Goal: Task Accomplishment & Management: Complete application form

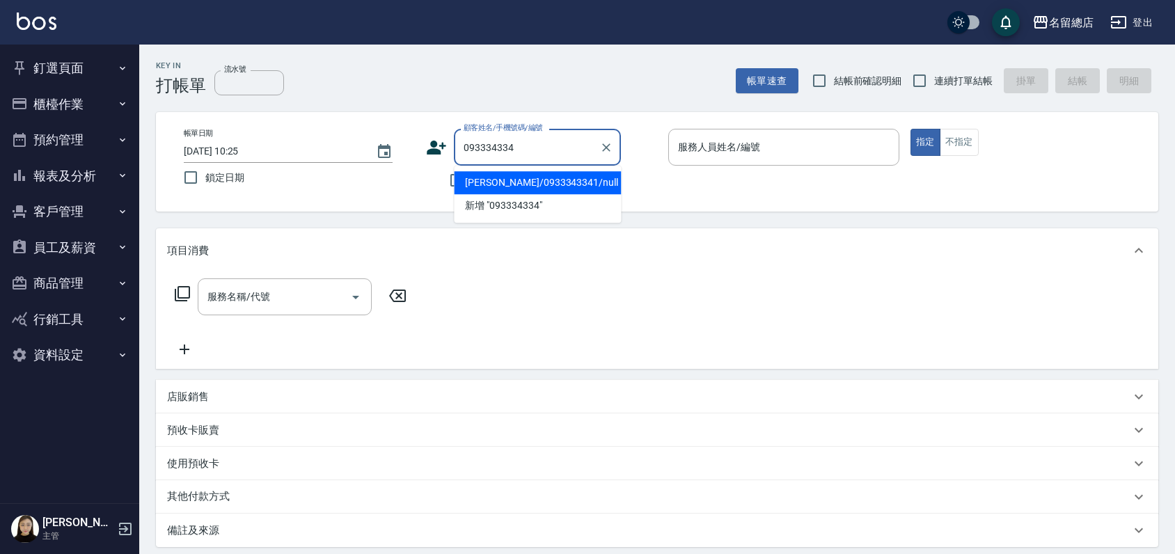
type input "0933343341"
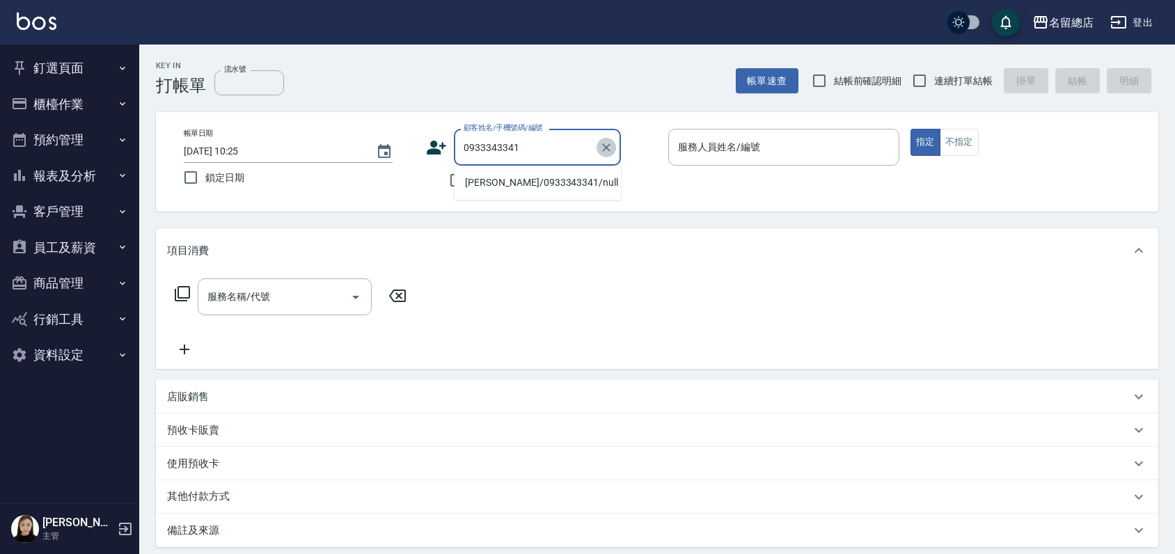
click at [604, 150] on icon "Clear" at bounding box center [607, 148] width 14 height 14
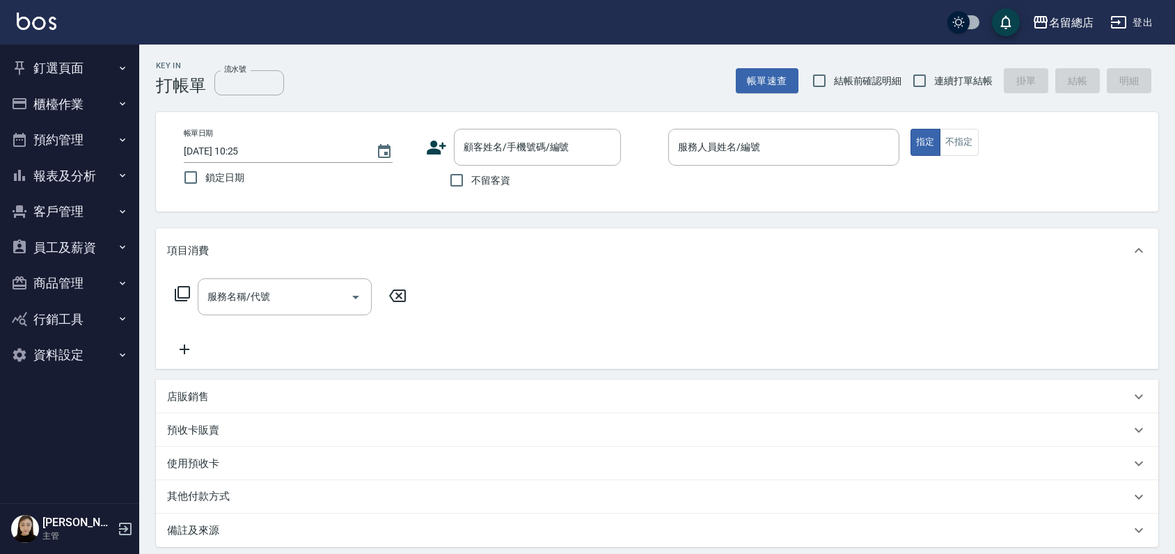
click at [634, 38] on div "名留總店 登出" at bounding box center [587, 22] width 1175 height 45
click at [452, 178] on input "不留客資" at bounding box center [456, 180] width 29 height 29
checkbox input "true"
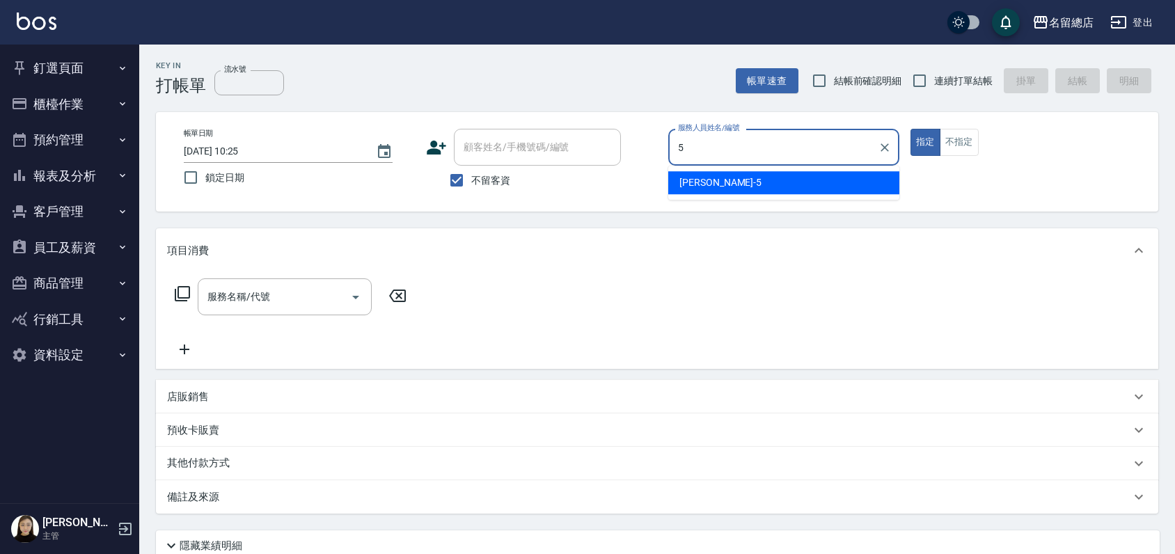
type input "[PERSON_NAME]-5"
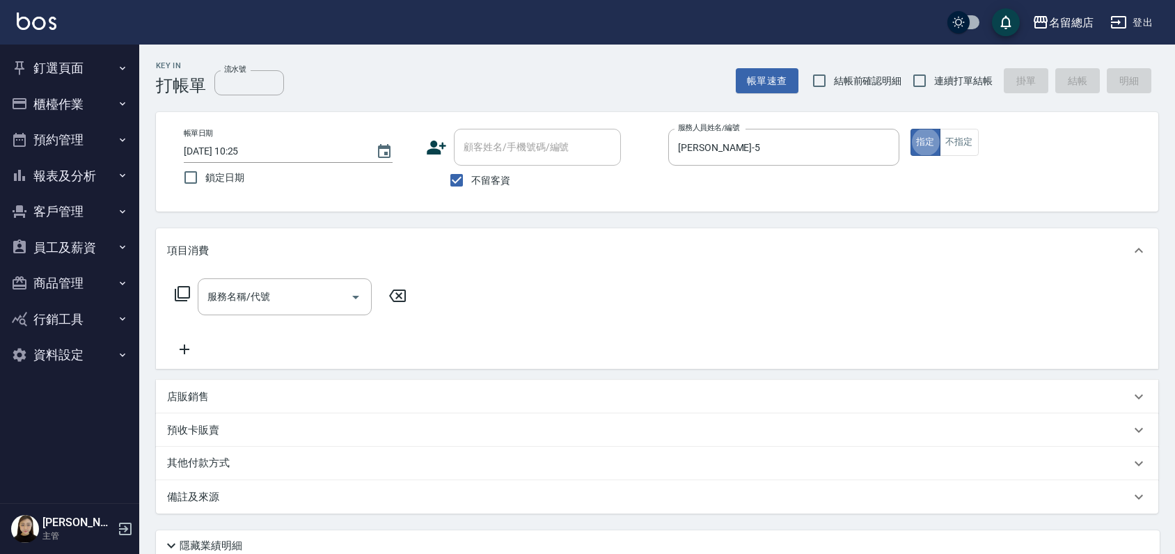
type button "true"
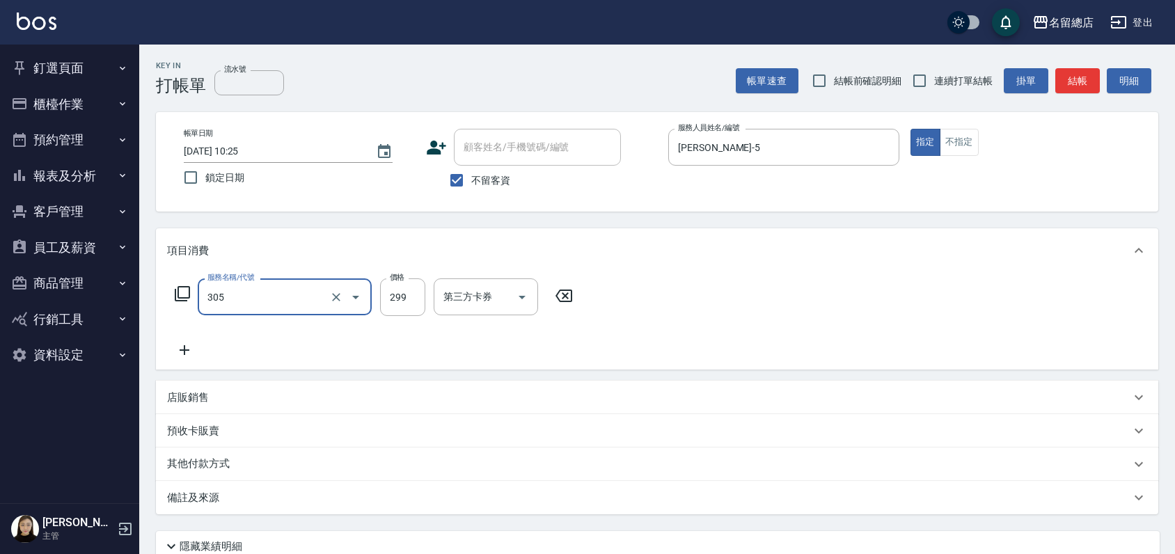
type input "剪髮(305)"
type input "300"
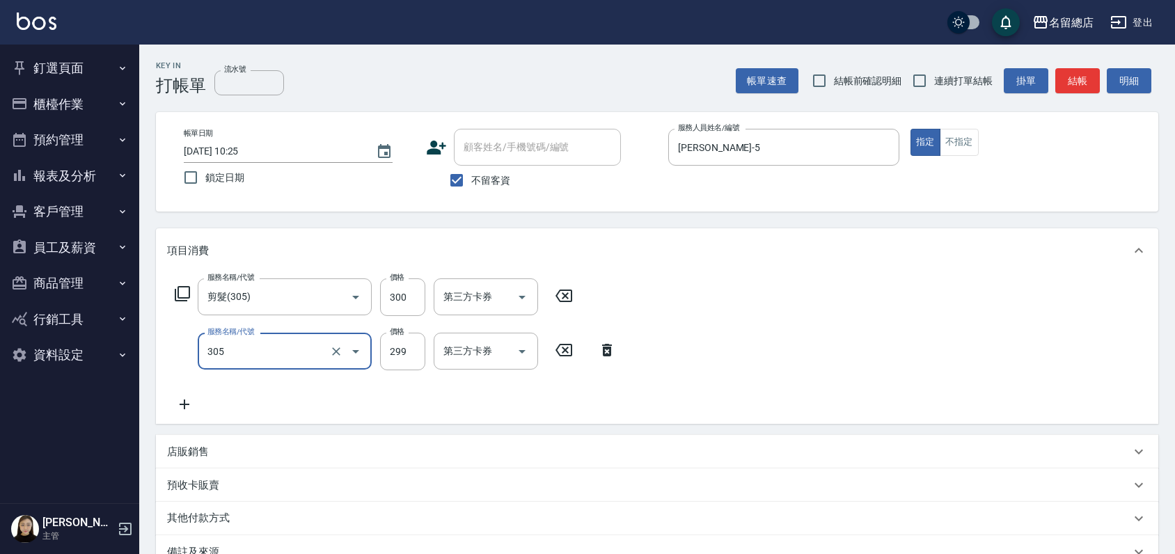
type input "剪髮(305)"
type input "300"
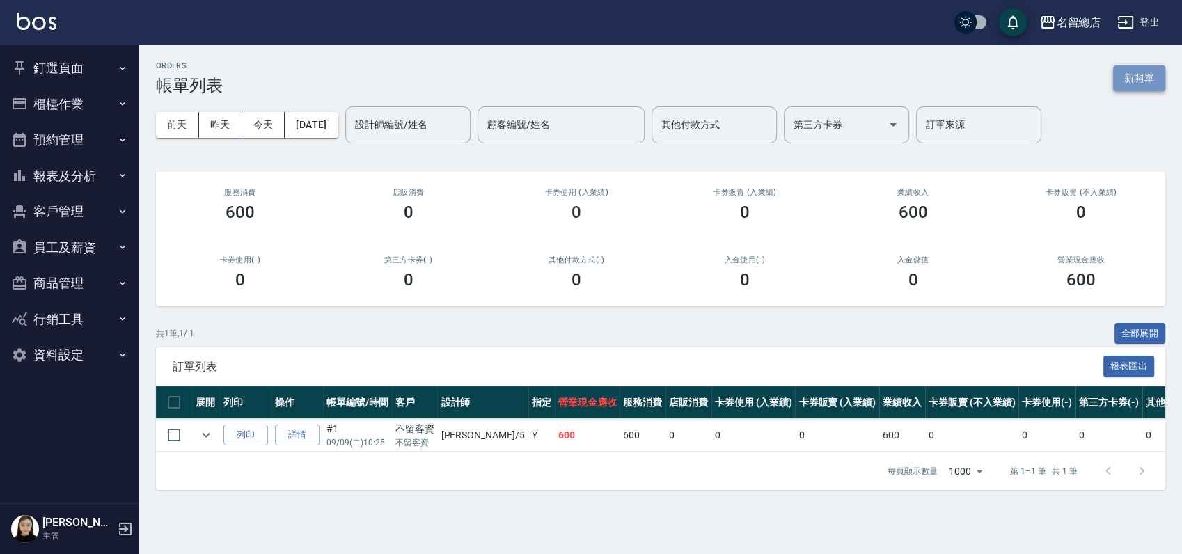
click at [1127, 77] on button "新開單" at bounding box center [1139, 78] width 52 height 26
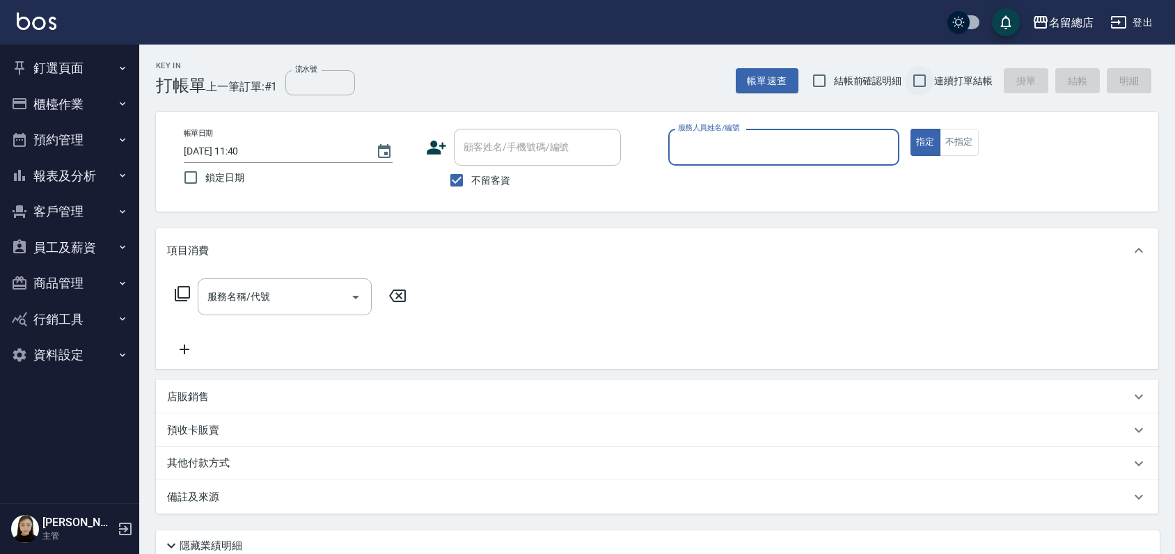
click at [918, 79] on input "連續打單結帳" at bounding box center [919, 80] width 29 height 29
checkbox input "true"
click at [741, 142] on input "服務人員姓名/編號" at bounding box center [784, 147] width 219 height 24
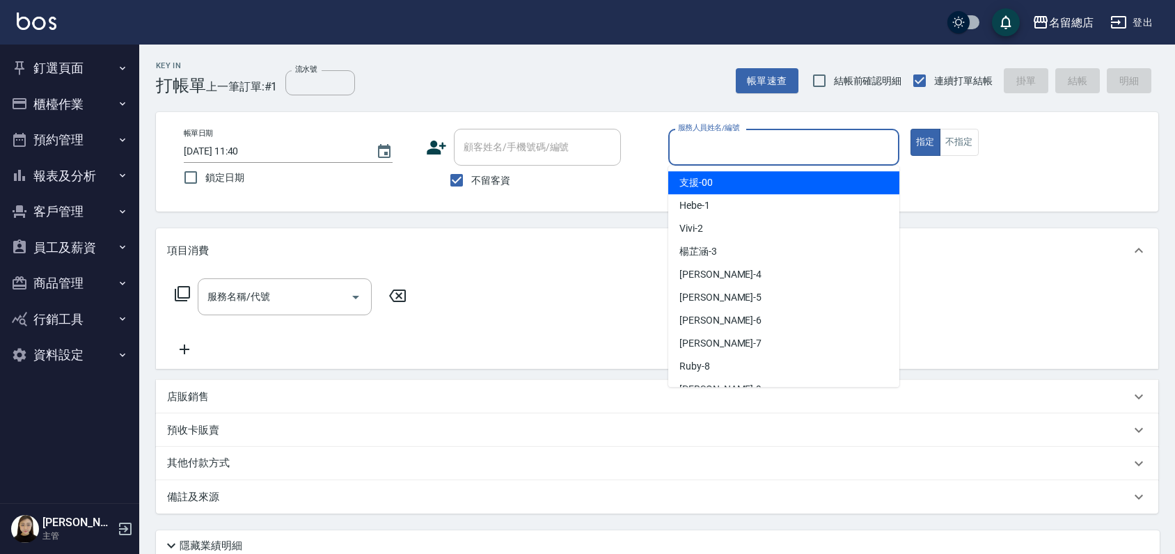
type input "ㄇ"
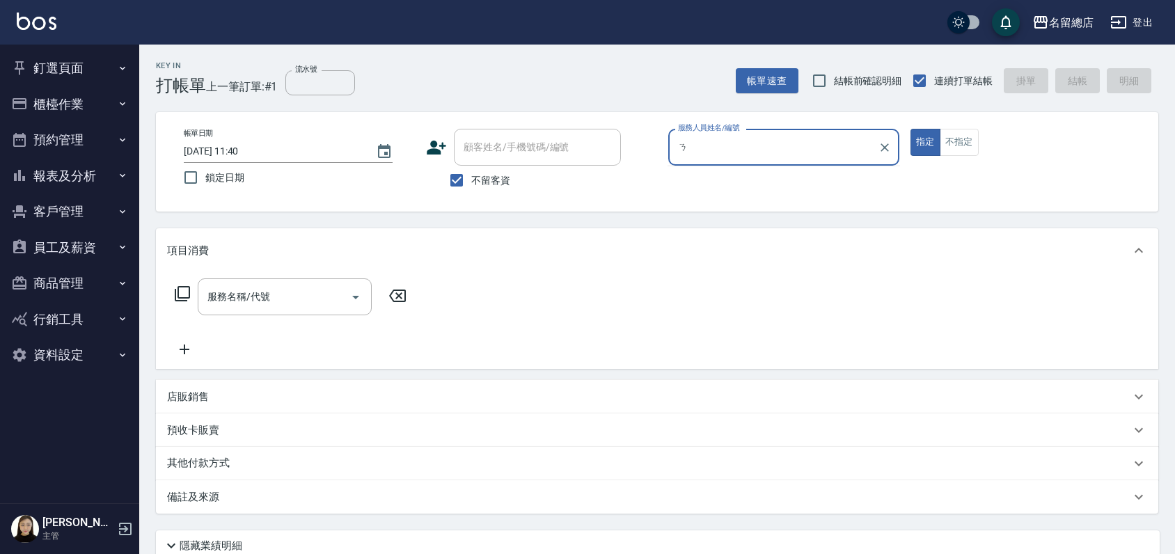
type input "1"
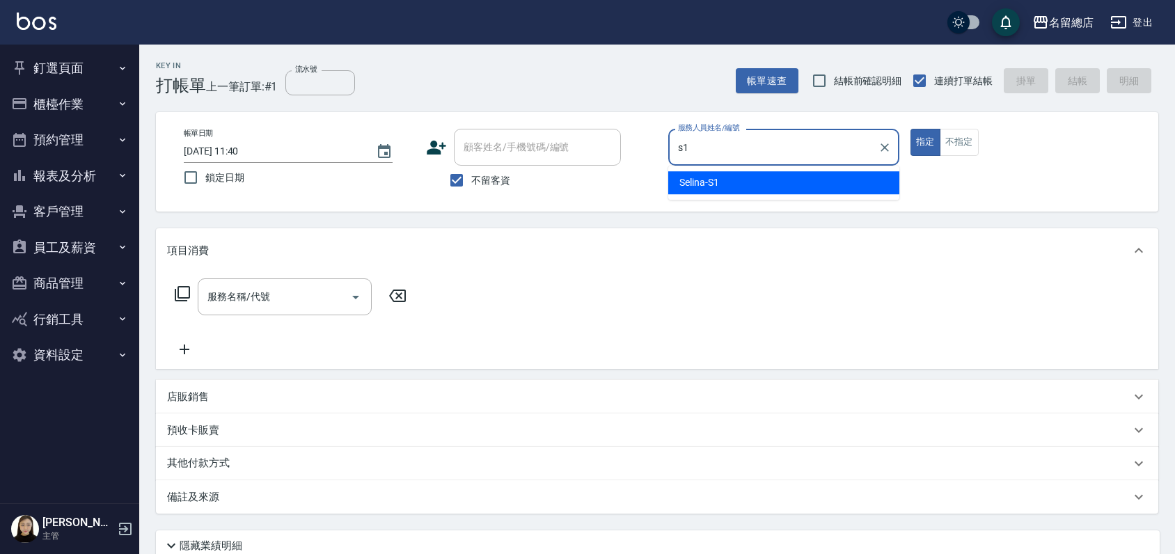
type input "Selina-S1"
type button "true"
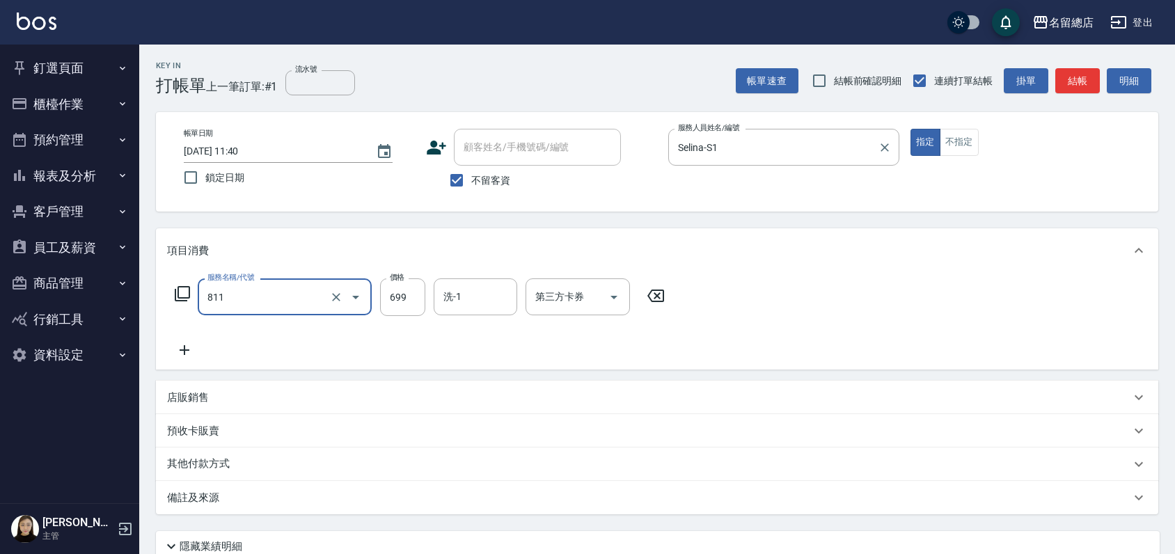
type input "洗+剪(811)"
type input "700"
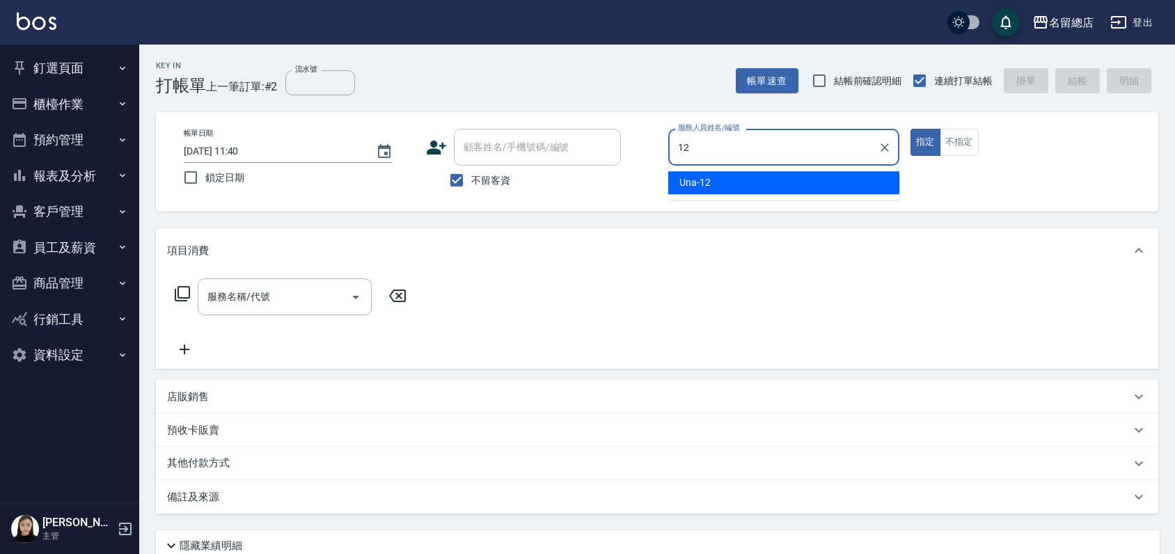
type input "Una-12"
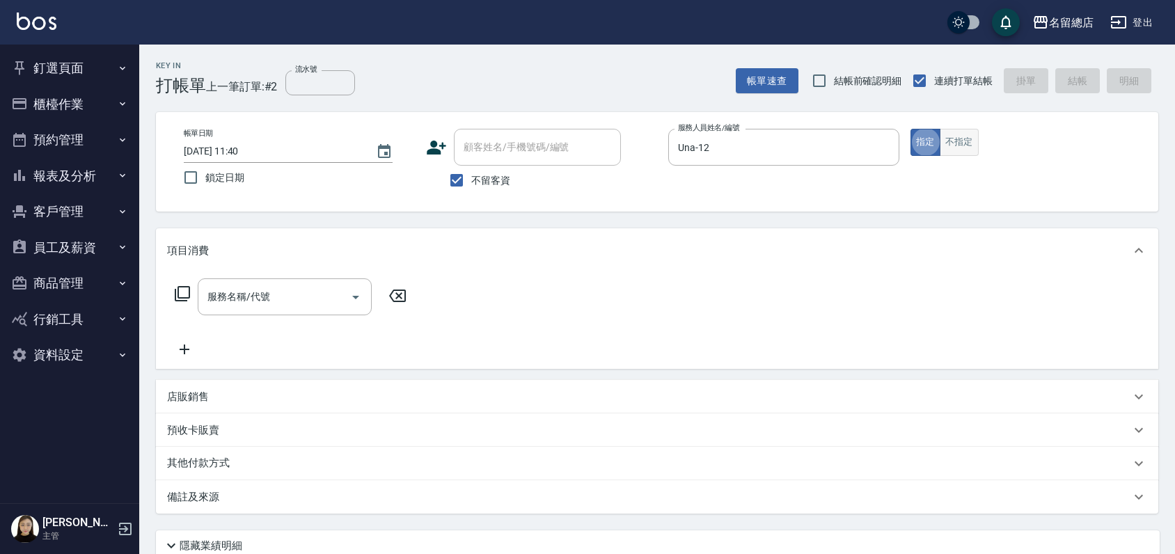
click at [976, 146] on button "不指定" at bounding box center [959, 142] width 39 height 27
type button "false"
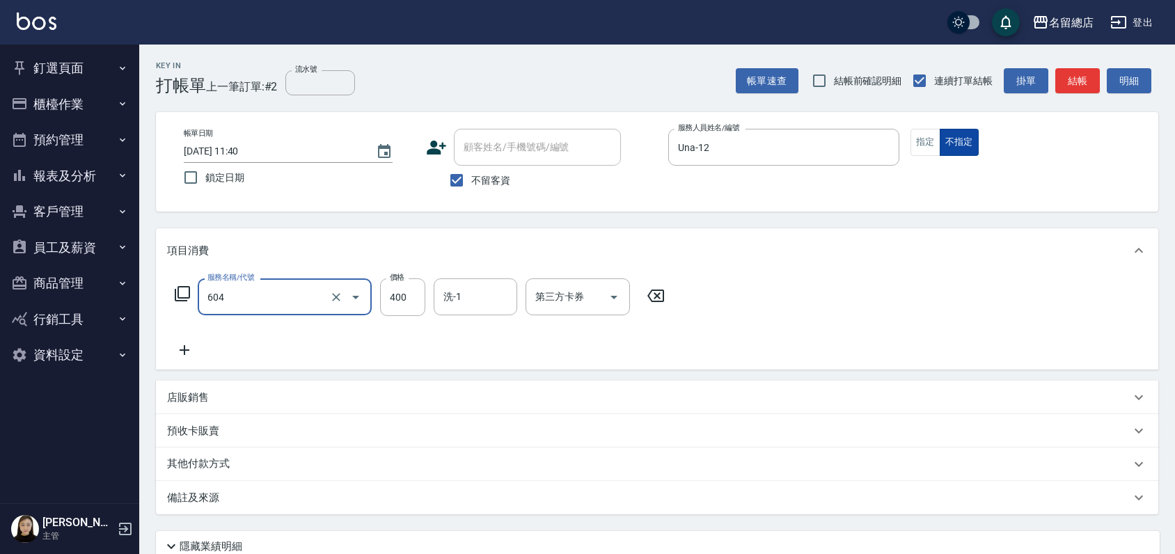
type input "健康洗髮(604)"
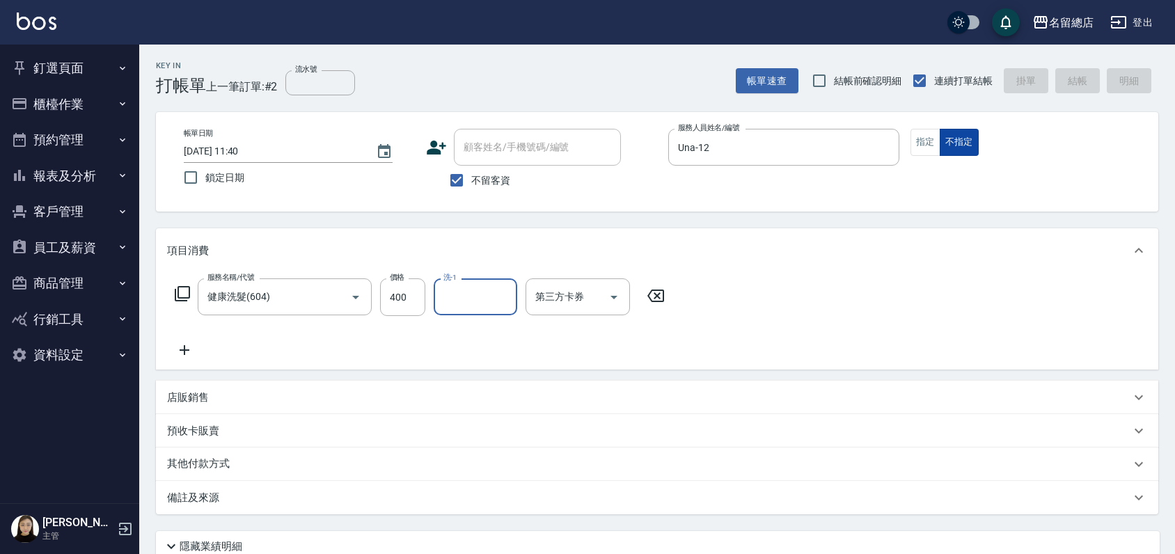
type input "[DATE] 11:41"
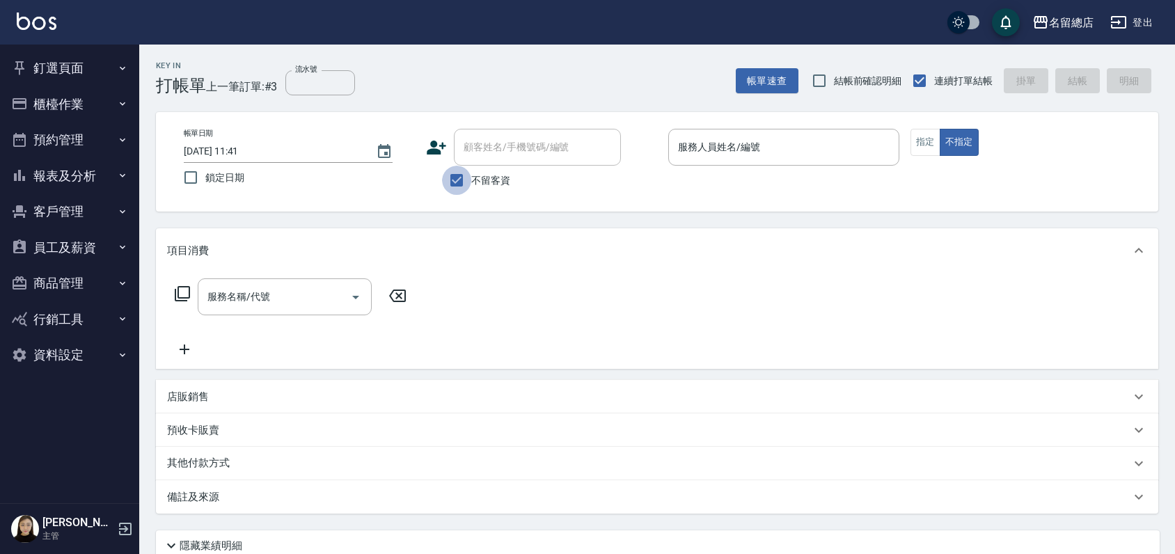
click at [453, 184] on input "不留客資" at bounding box center [456, 180] width 29 height 29
checkbox input "false"
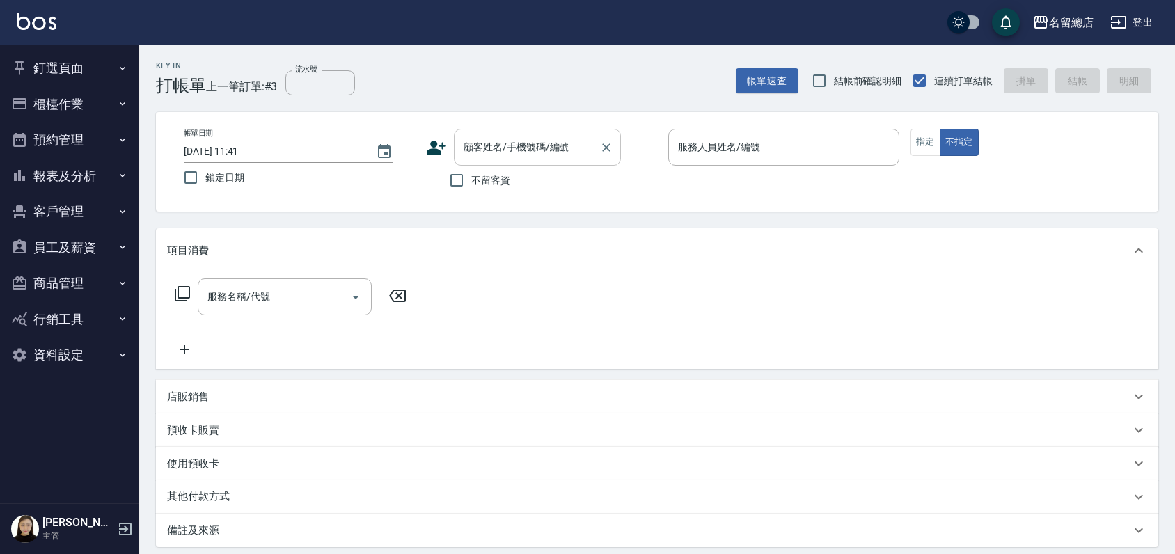
click at [467, 150] on input "顧客姓名/手機號碼/編號" at bounding box center [527, 147] width 134 height 24
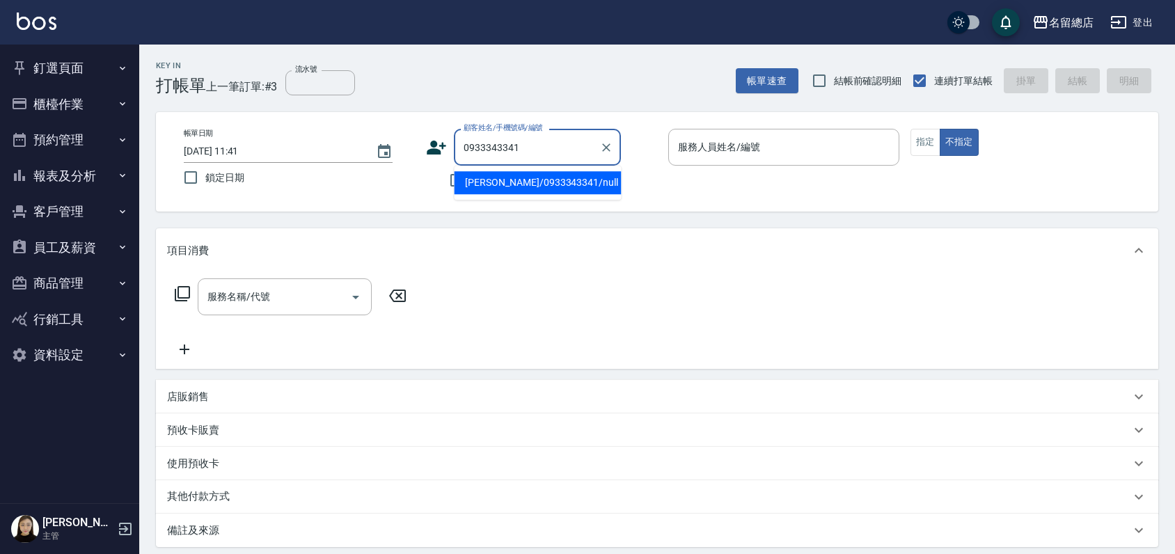
click at [476, 184] on li "[PERSON_NAME]/0933343341/null" at bounding box center [537, 182] width 167 height 23
type input "[PERSON_NAME]/0933343341/null"
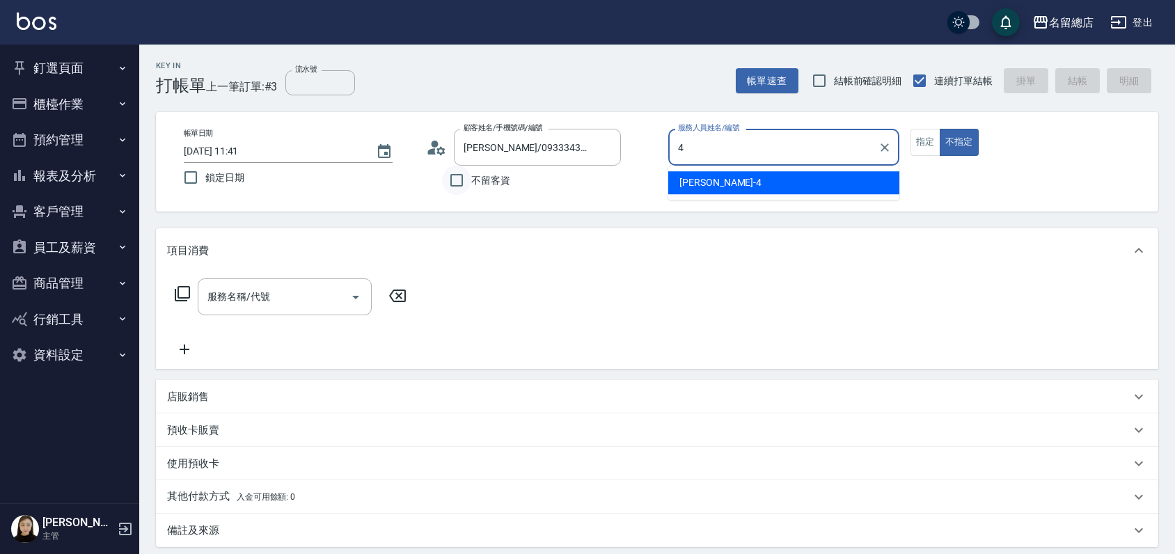
type input "[PERSON_NAME]-4"
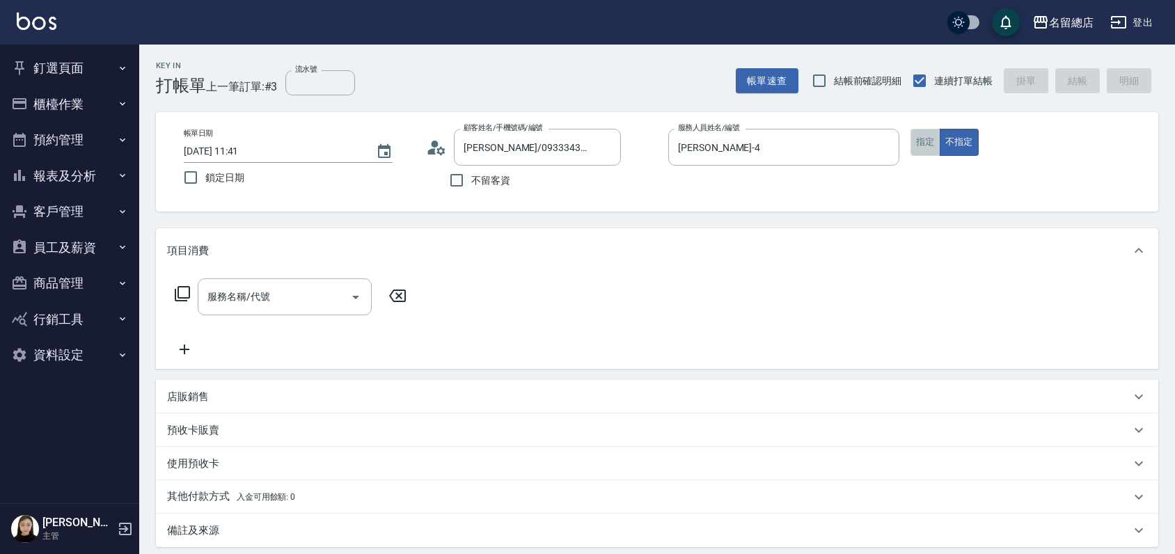
click at [926, 130] on button "指定" at bounding box center [926, 142] width 30 height 27
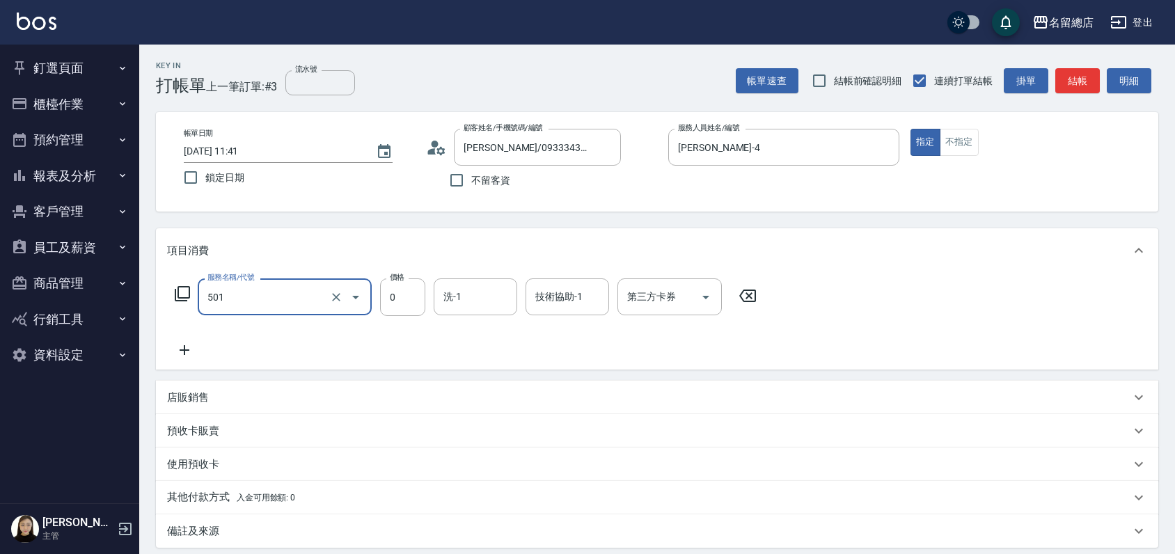
type input "2段蓋卡1300以上(501)"
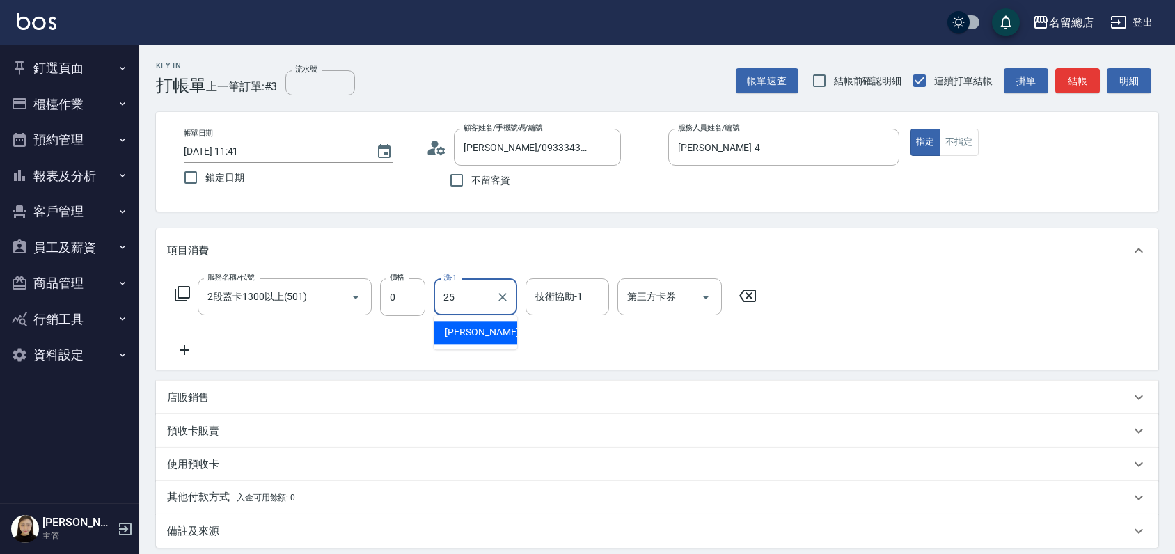
type input "[PERSON_NAME]-25"
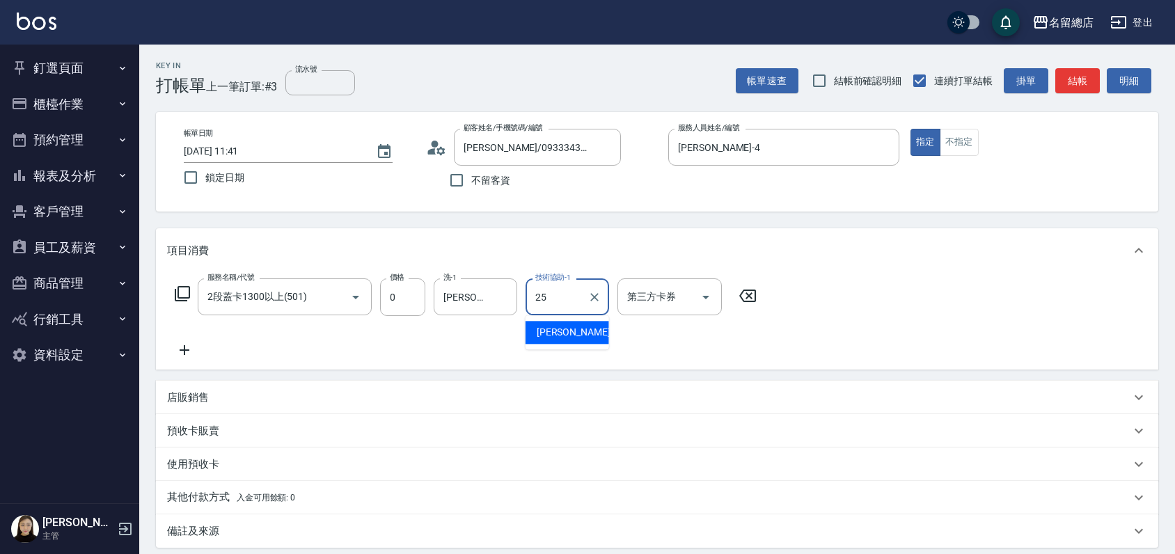
type input "[PERSON_NAME]-25"
click at [205, 429] on p "預收卡販賣" at bounding box center [193, 431] width 52 height 15
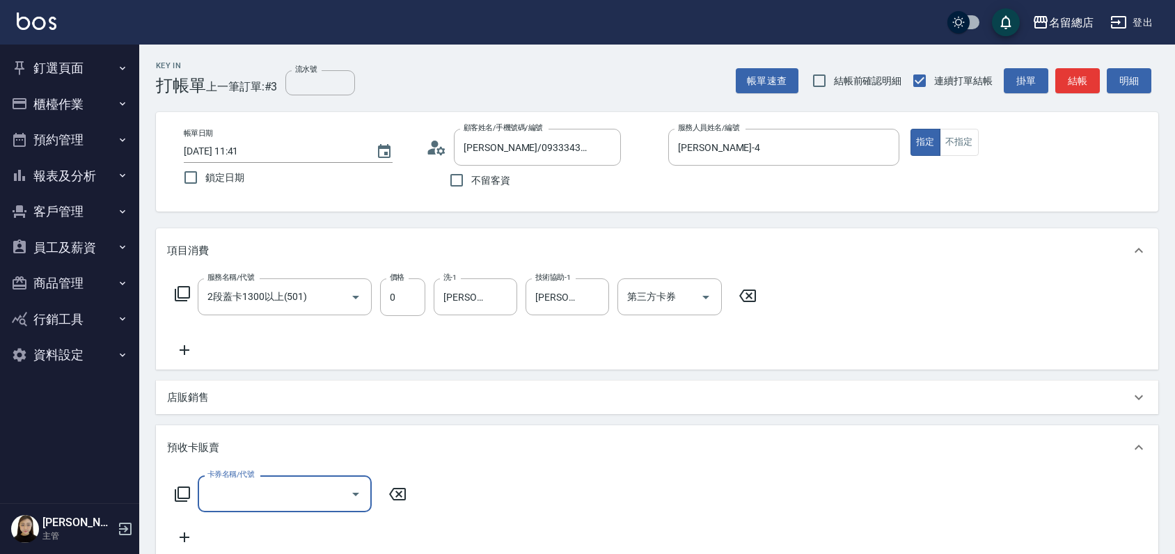
click at [229, 485] on div "卡券名稱/代號 卡券名稱/代號" at bounding box center [285, 494] width 174 height 37
click at [231, 492] on input "卡券名稱/代號" at bounding box center [274, 494] width 141 height 24
type input "二段自備卡(407)"
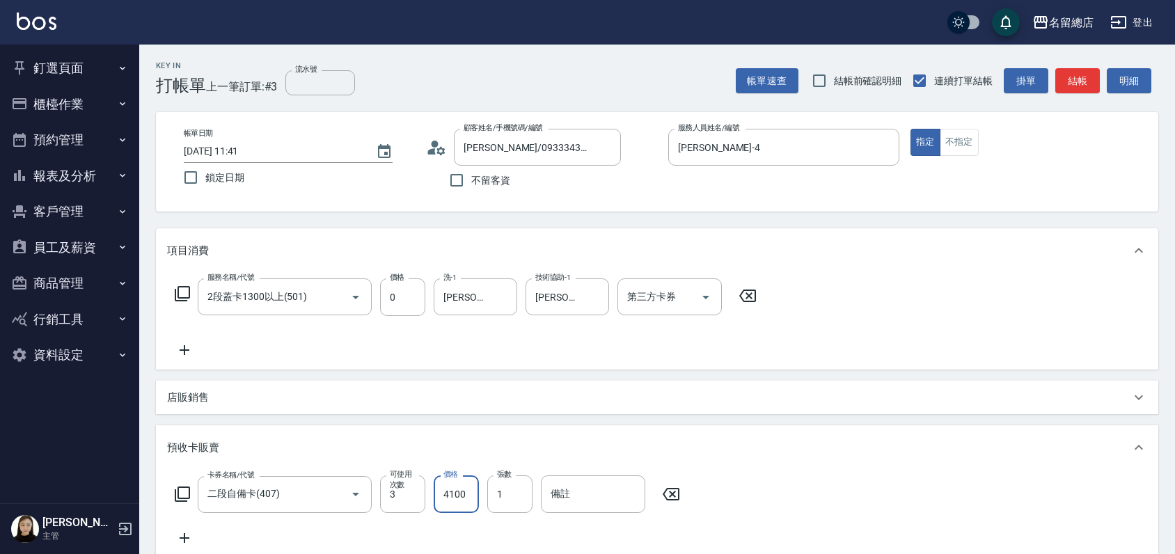
type input "4100"
type input "9208"
click at [313, 86] on input "流水號" at bounding box center [321, 82] width 70 height 25
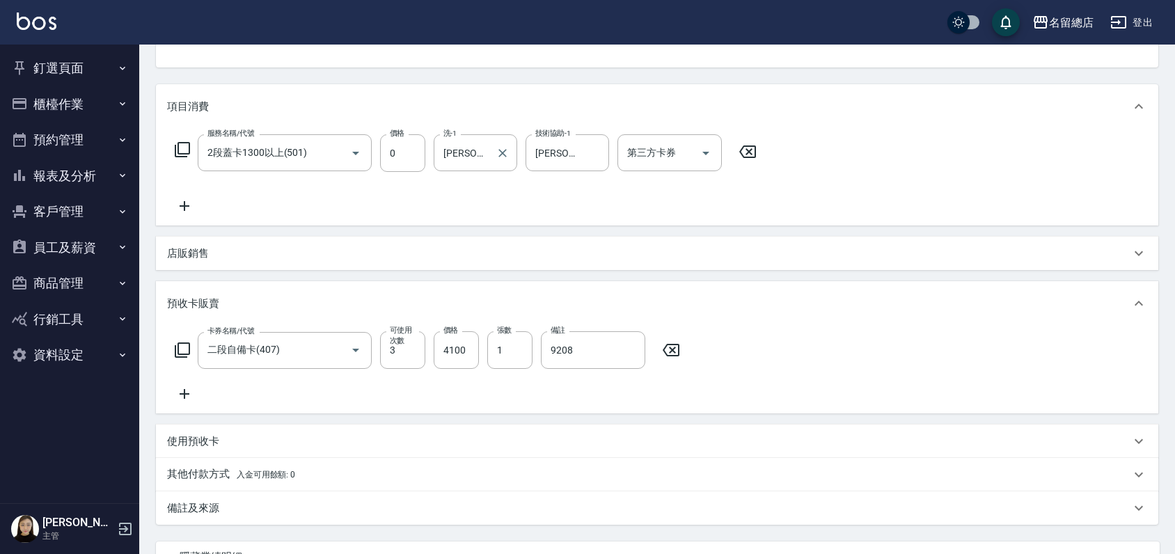
scroll to position [271, 0]
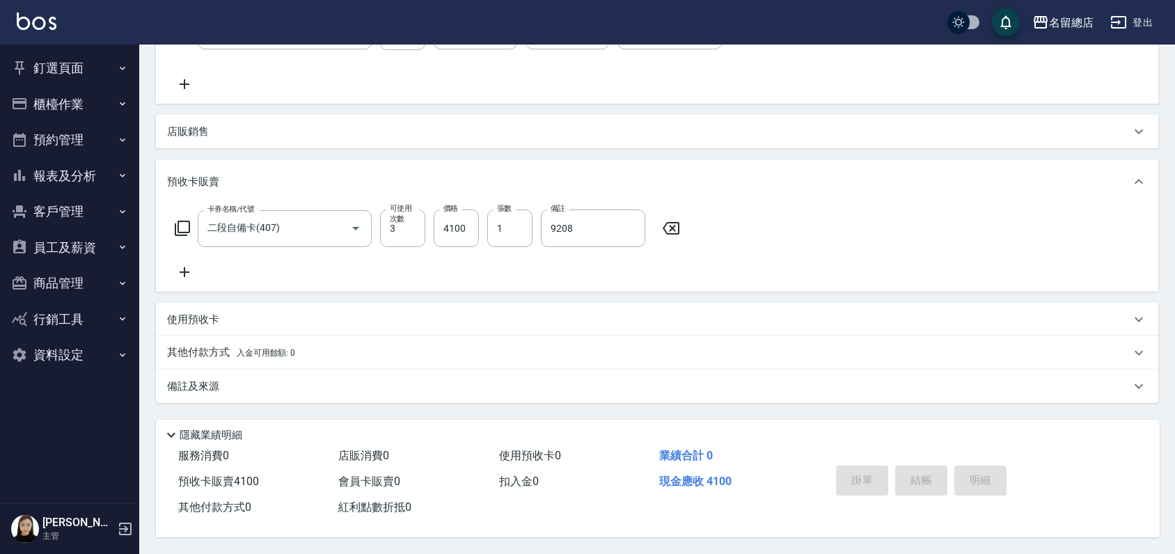
type input "9208"
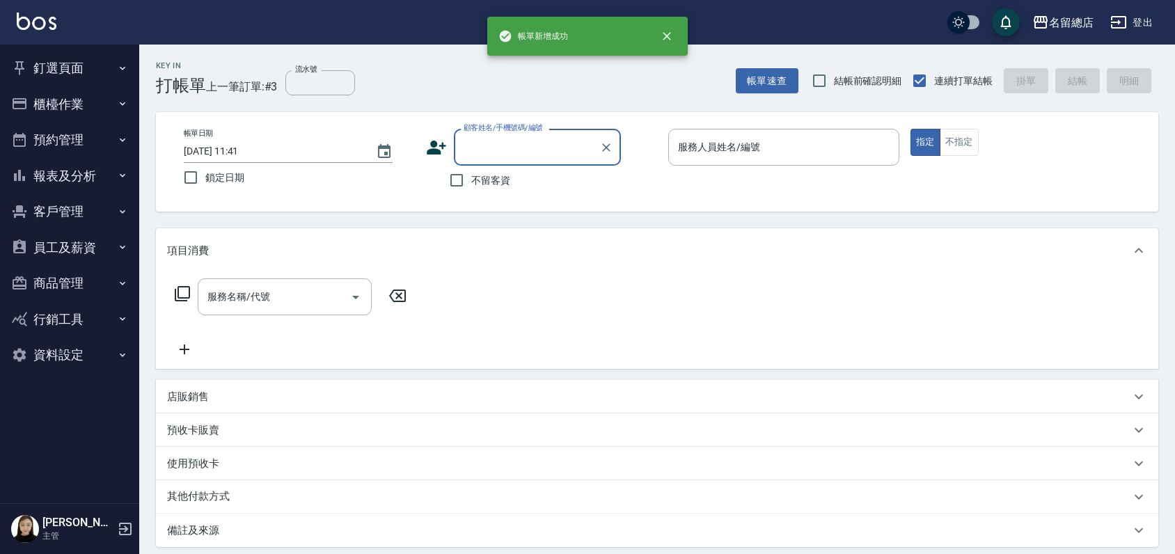
scroll to position [0, 0]
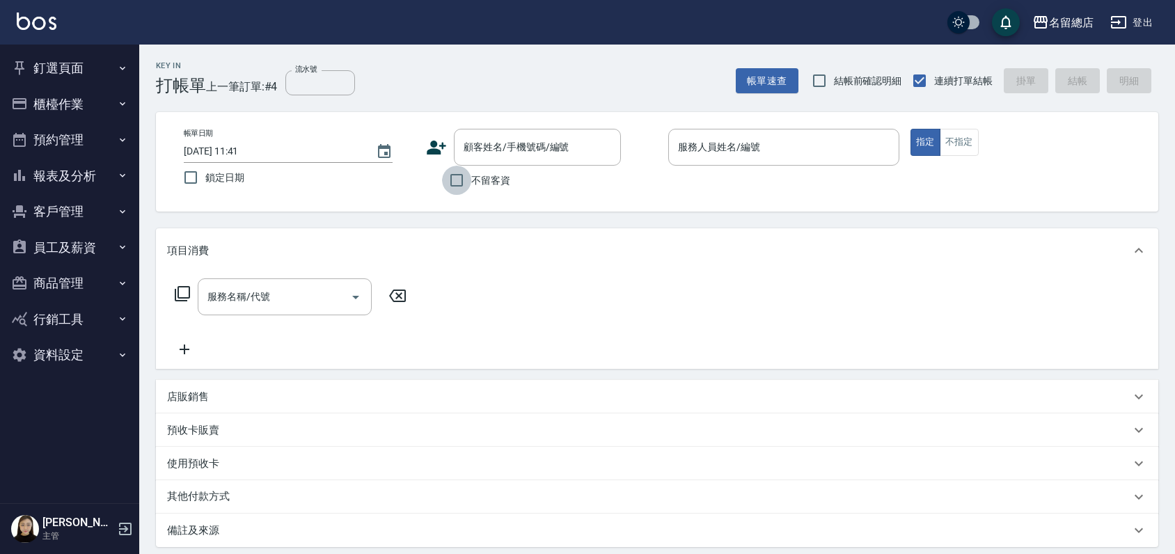
click at [460, 182] on input "不留客資" at bounding box center [456, 180] width 29 height 29
checkbox input "true"
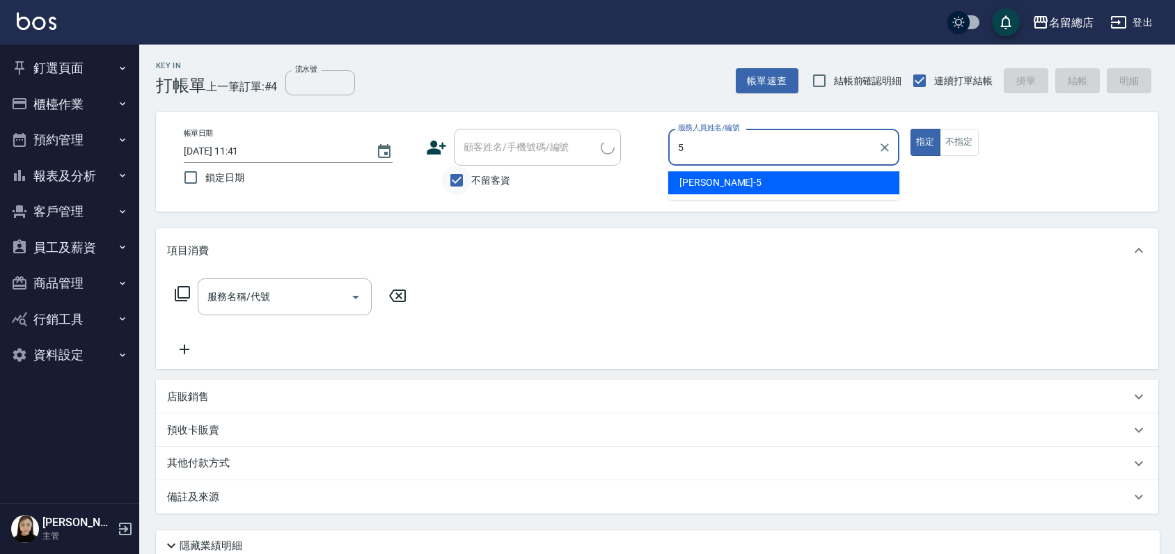
type input "[PERSON_NAME]-5"
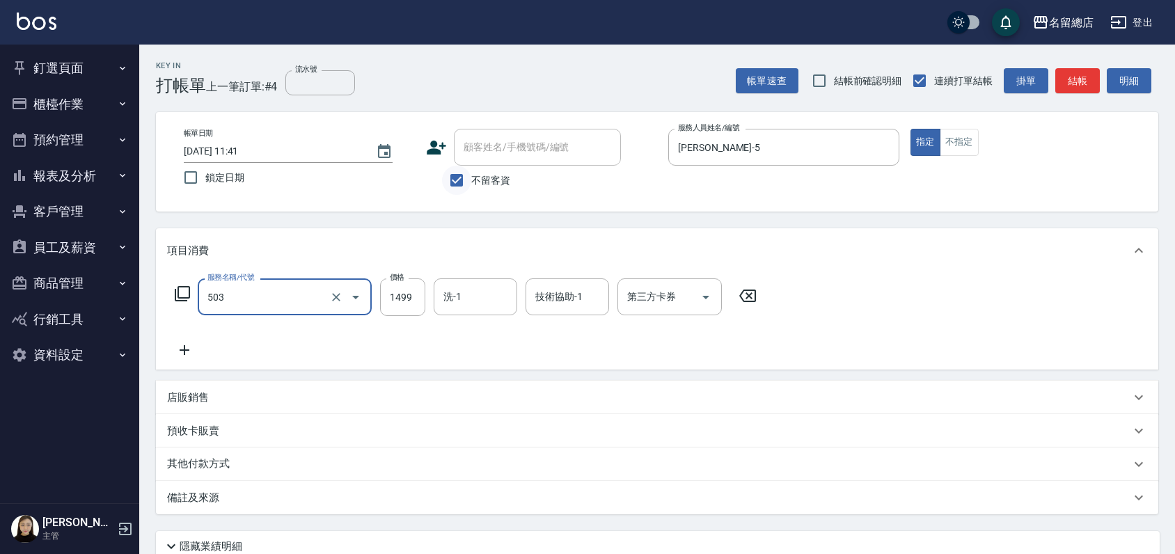
type input "染髮1000~1499(503)"
type input "1200"
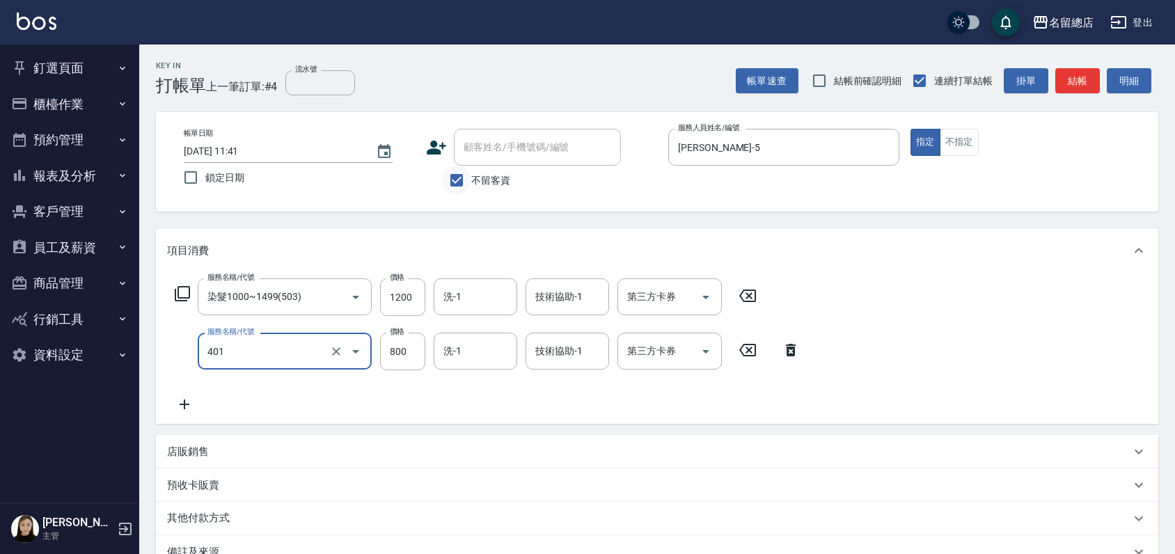
type input "自備護髮(401)"
type input "1000"
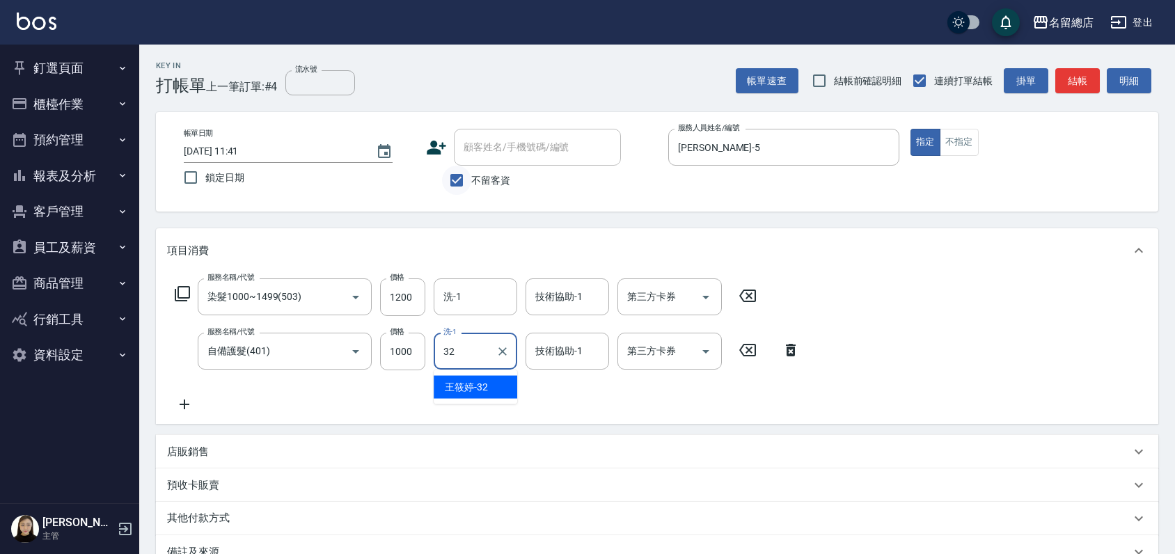
type input "[PERSON_NAME]-32"
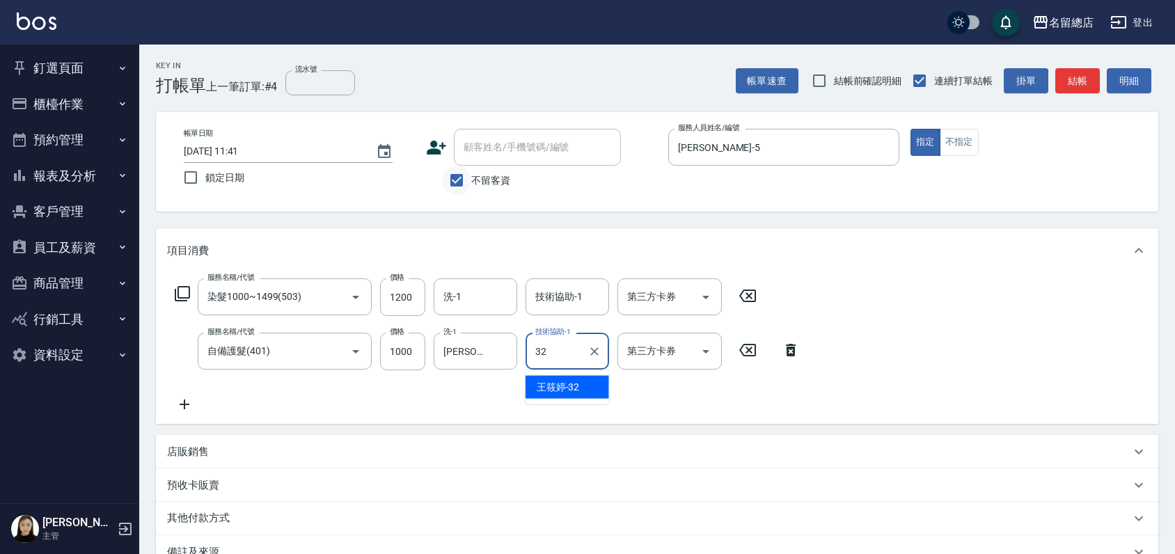
type input "[PERSON_NAME]-32"
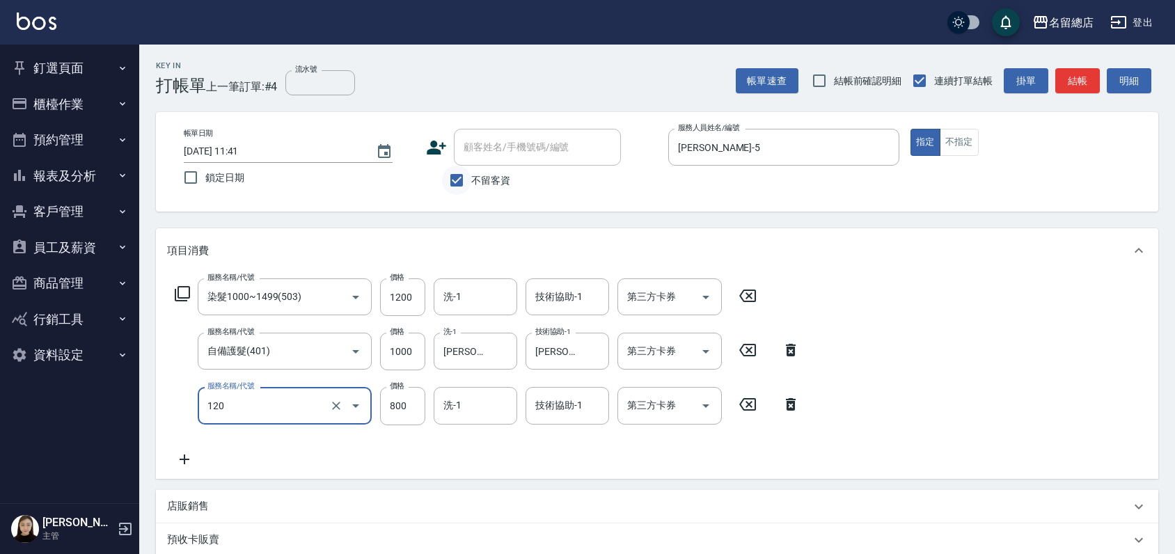
type input "自備頭皮(120)"
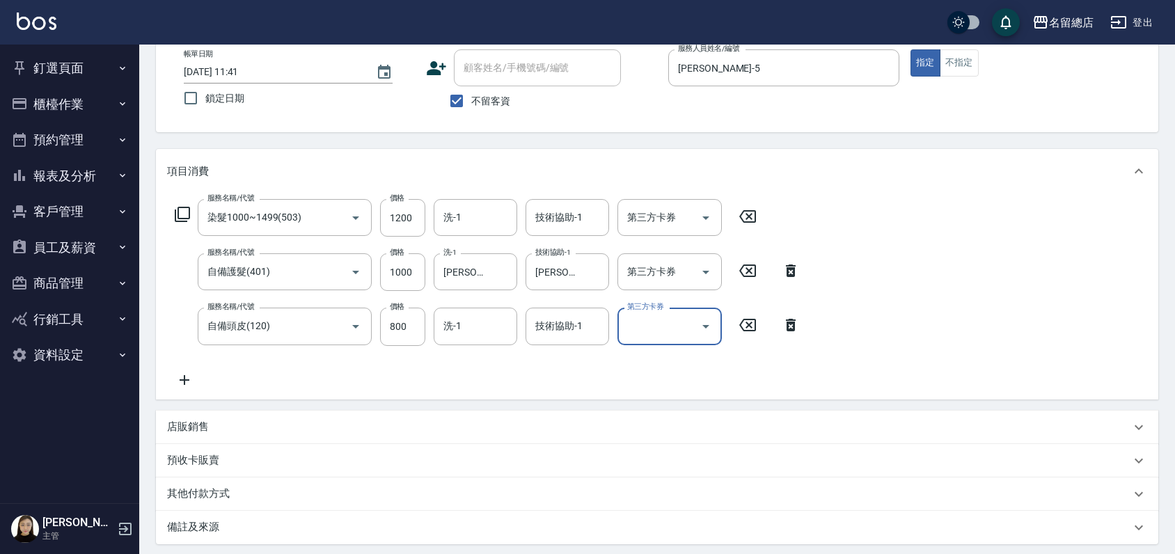
scroll to position [225, 0]
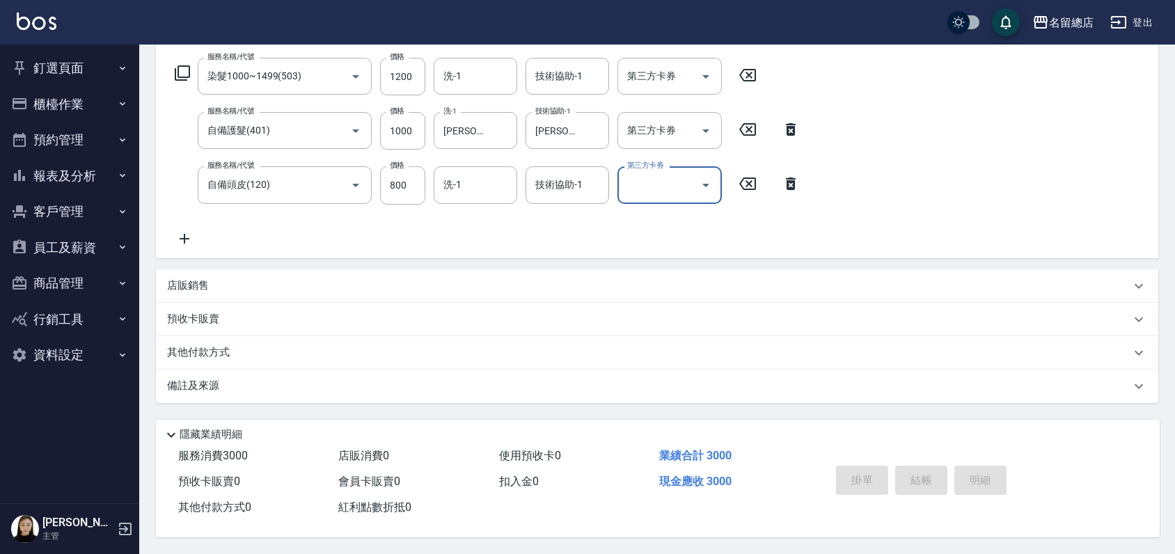
type input "[DATE] 11:42"
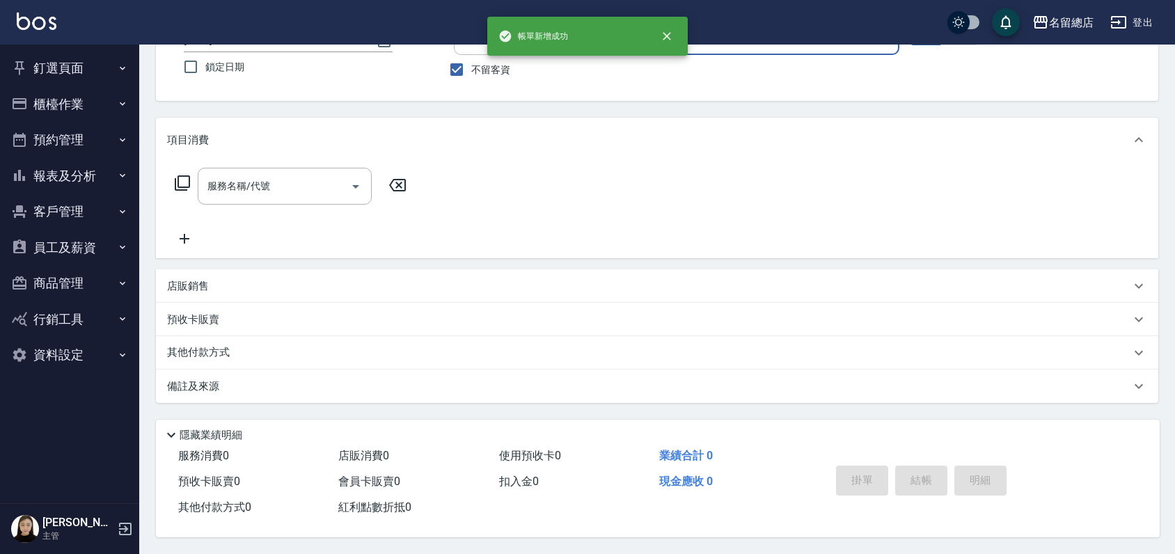
scroll to position [116, 0]
